Goal: Transaction & Acquisition: Obtain resource

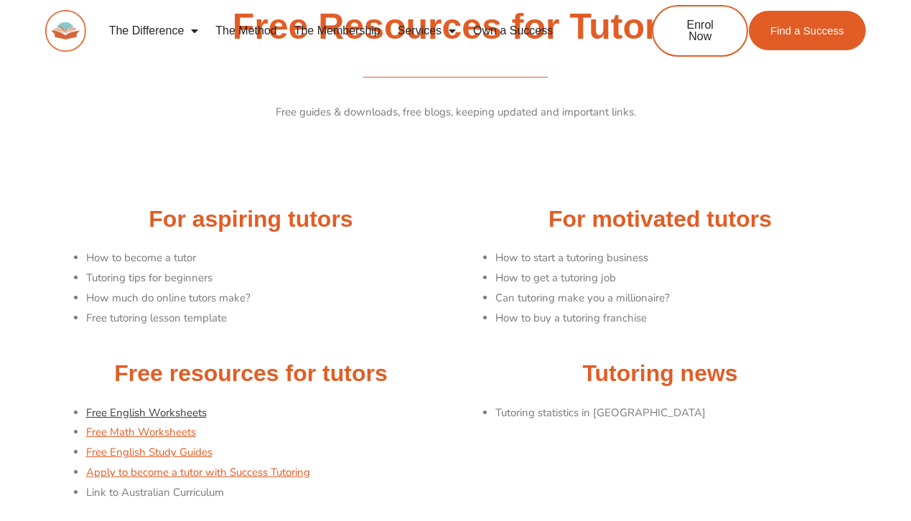
click at [144, 410] on link "Free English Worksheets" at bounding box center [146, 412] width 121 height 14
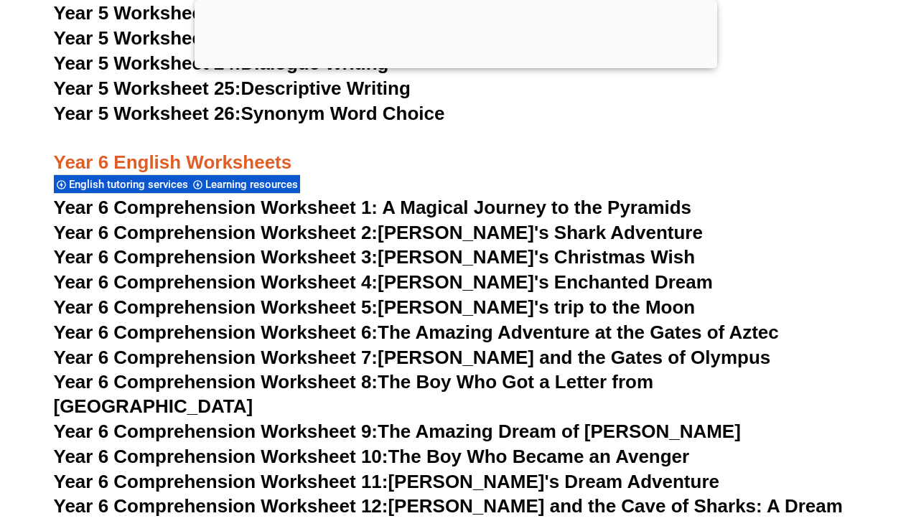
scroll to position [7614, 0]
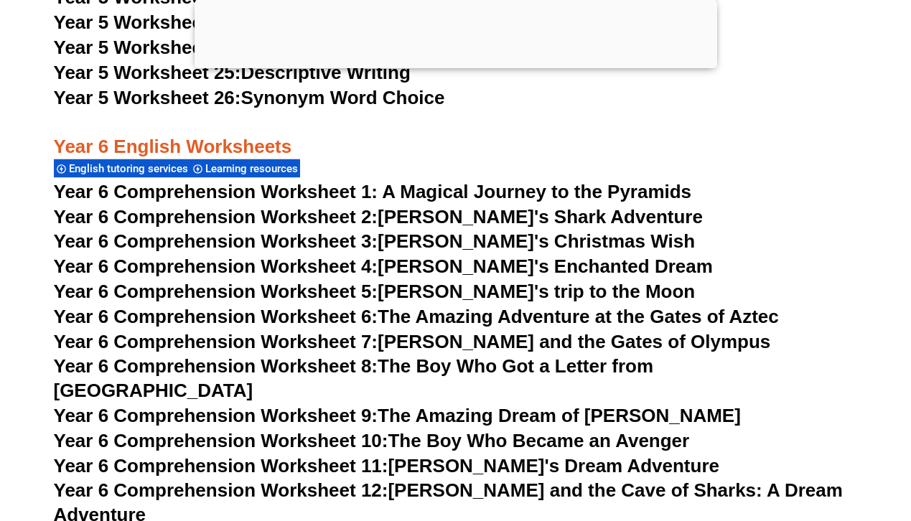
click at [385, 187] on span "Year 6 Comprehension Worksheet 1: A Magical Journey to the Pyramids" at bounding box center [373, 192] width 638 height 22
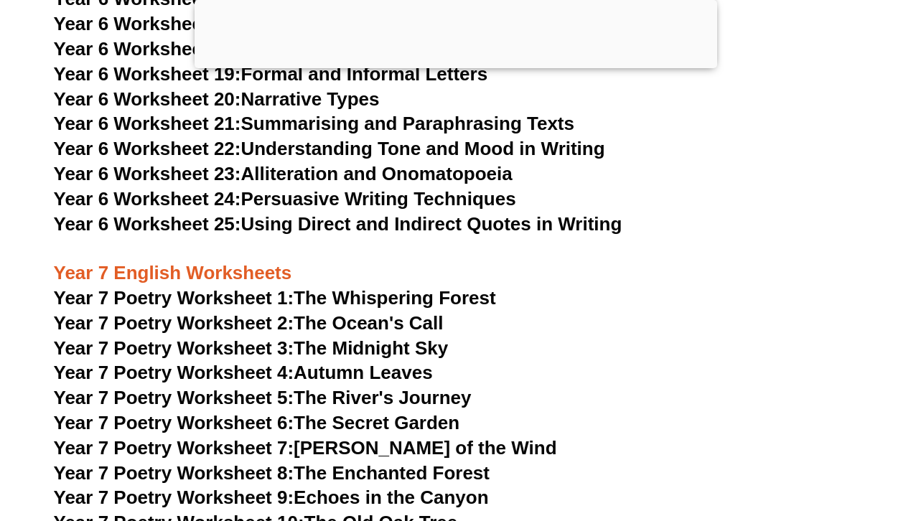
scroll to position [8604, 0]
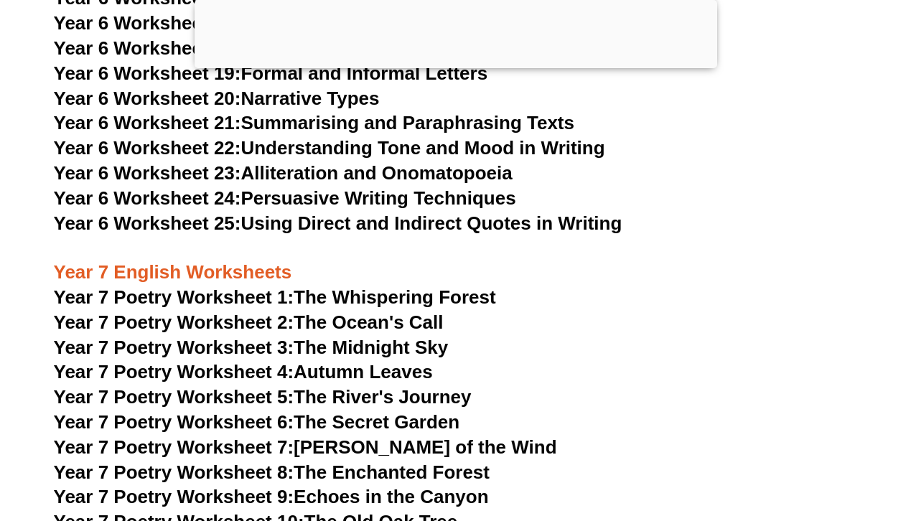
click at [331, 286] on link "Year 7 Poetry Worksheet 1: The Whispering Forest" at bounding box center [275, 297] width 442 height 22
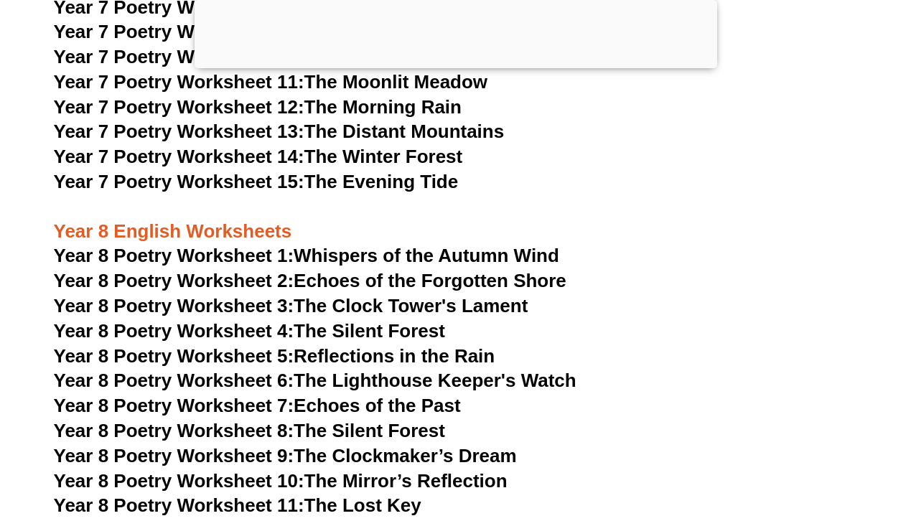
scroll to position [9378, 0]
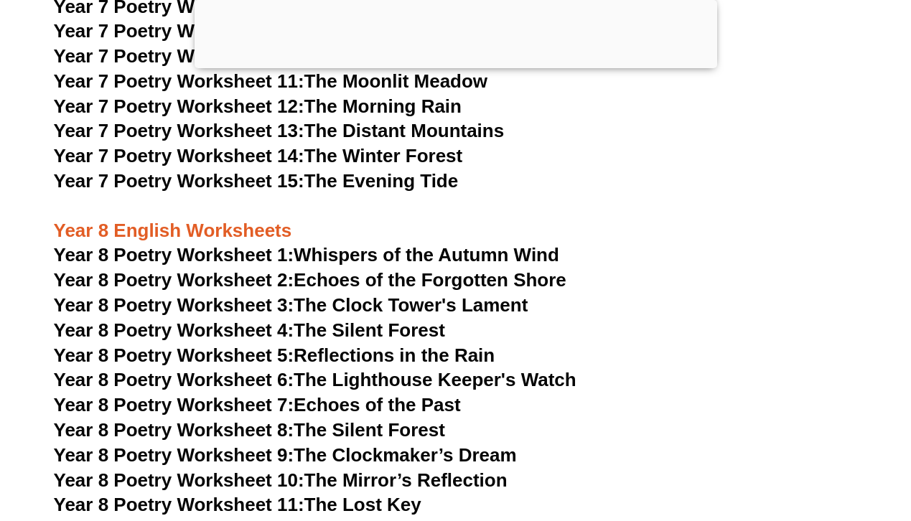
click at [241, 319] on span "Year 8 Poetry Worksheet 4:" at bounding box center [174, 330] width 240 height 22
